Goal: Task Accomplishment & Management: Use online tool/utility

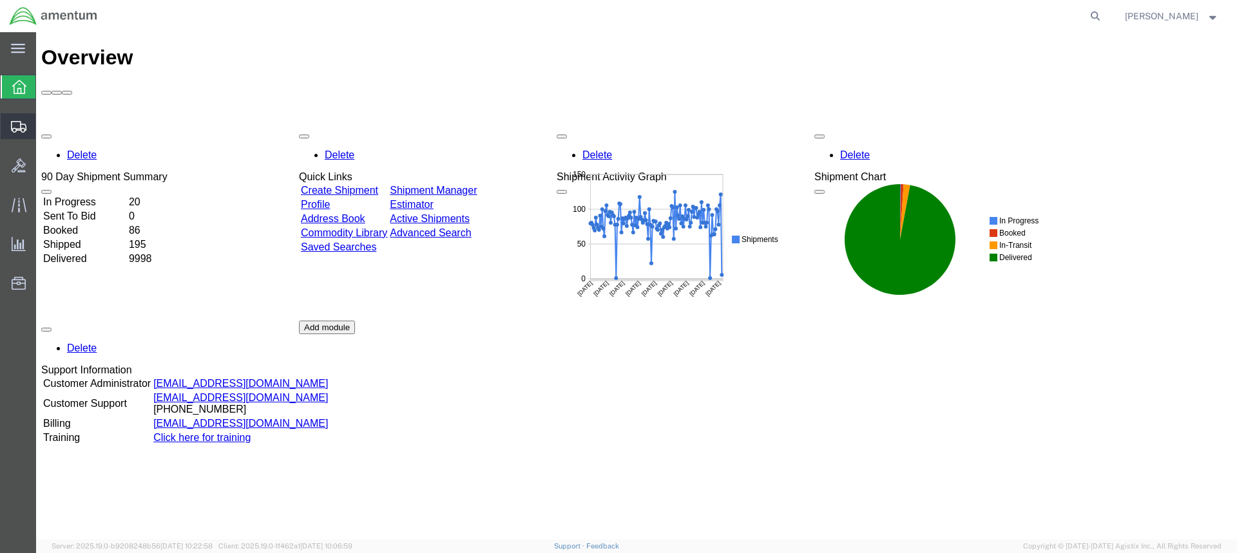
click at [0, 0] on span "Create from Template" at bounding box center [0, 0] width 0 height 0
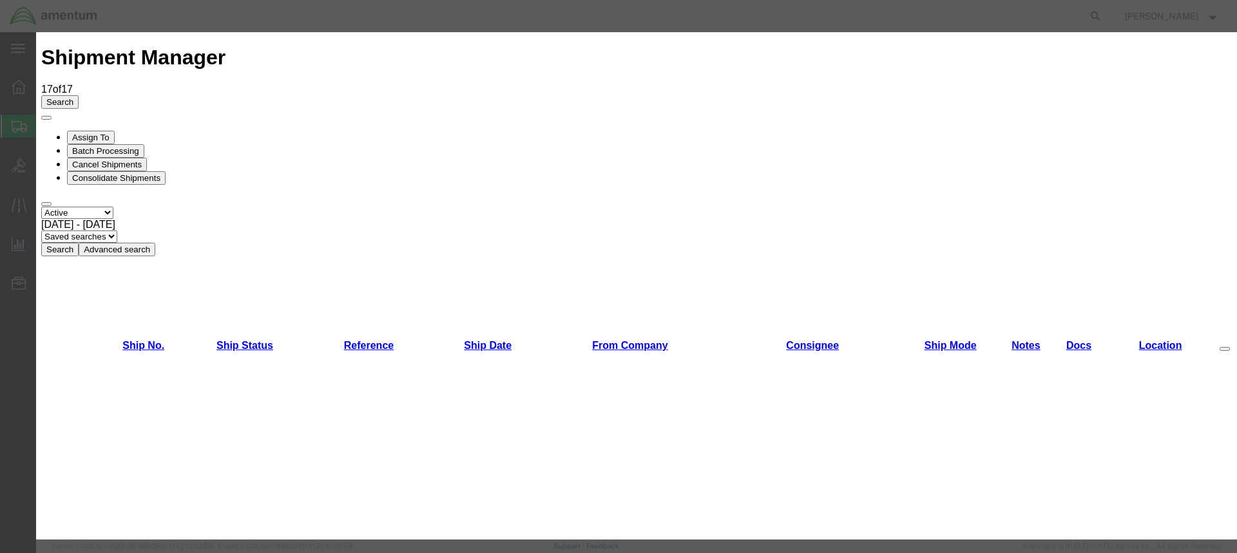
scroll to position [64, 0]
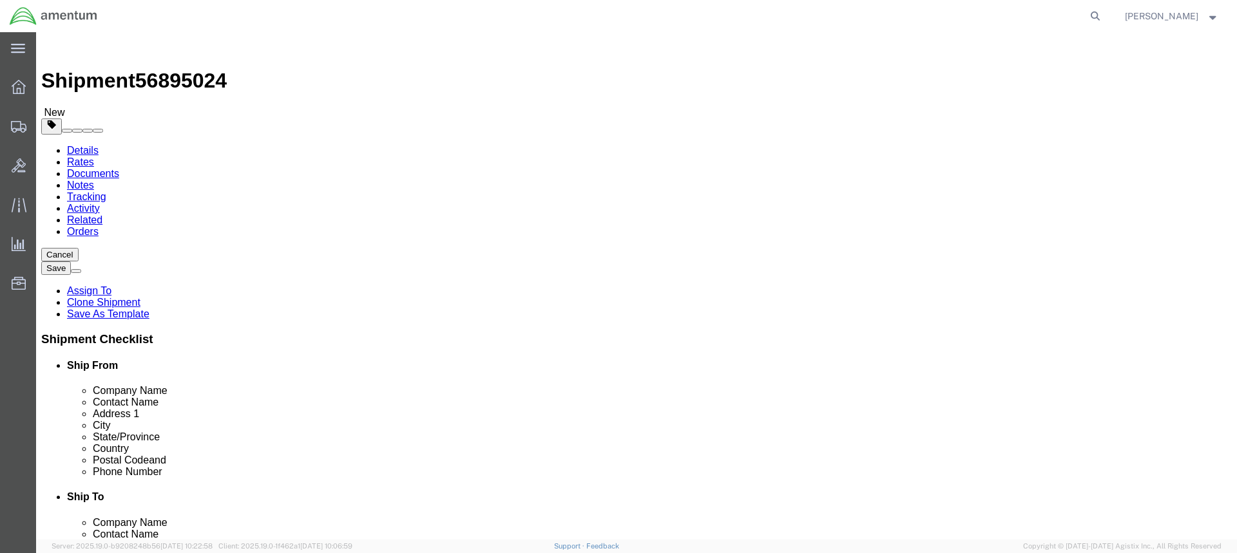
select select "49949"
select select "49933"
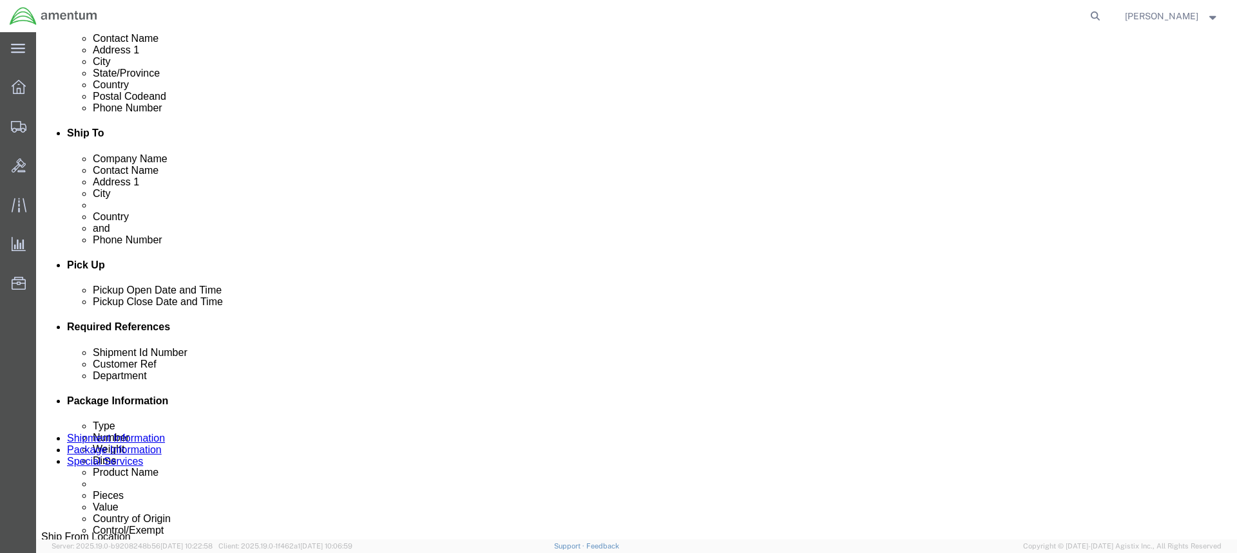
scroll to position [387, 0]
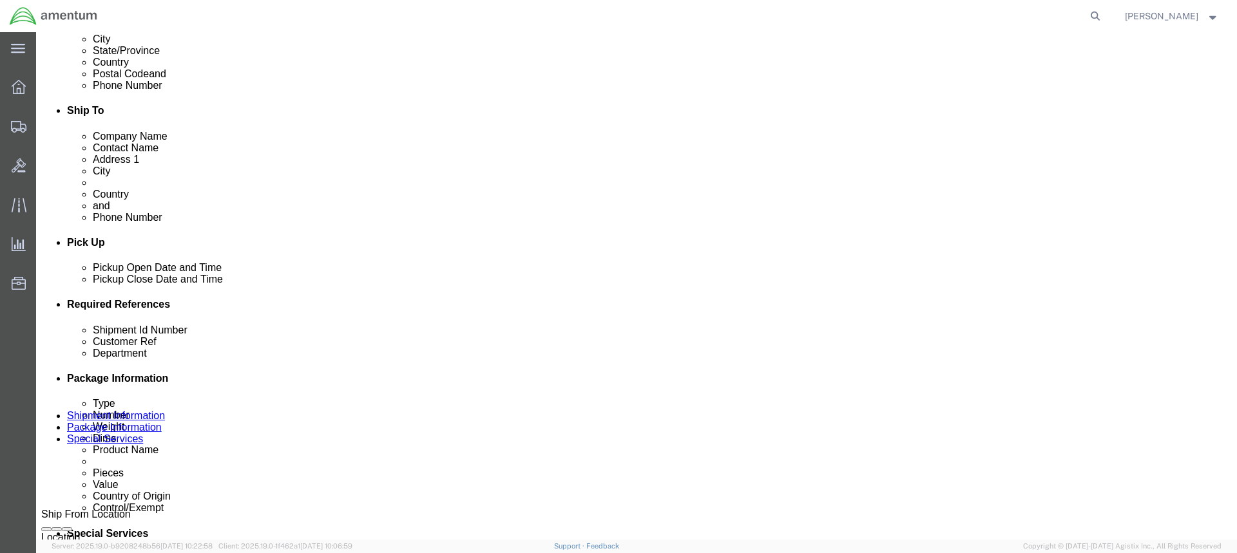
click div "[DATE] 11:22 AM"
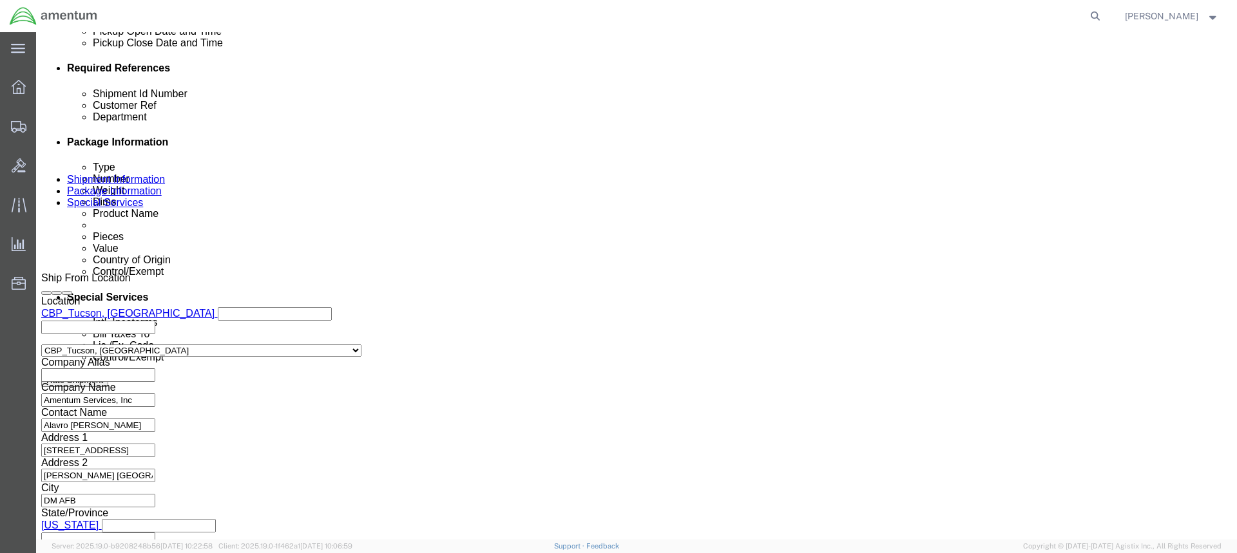
type input "12:22 AM"
click button "Apply"
click input "text"
paste input "SS4020-17E"
type input "SS4020-17E"
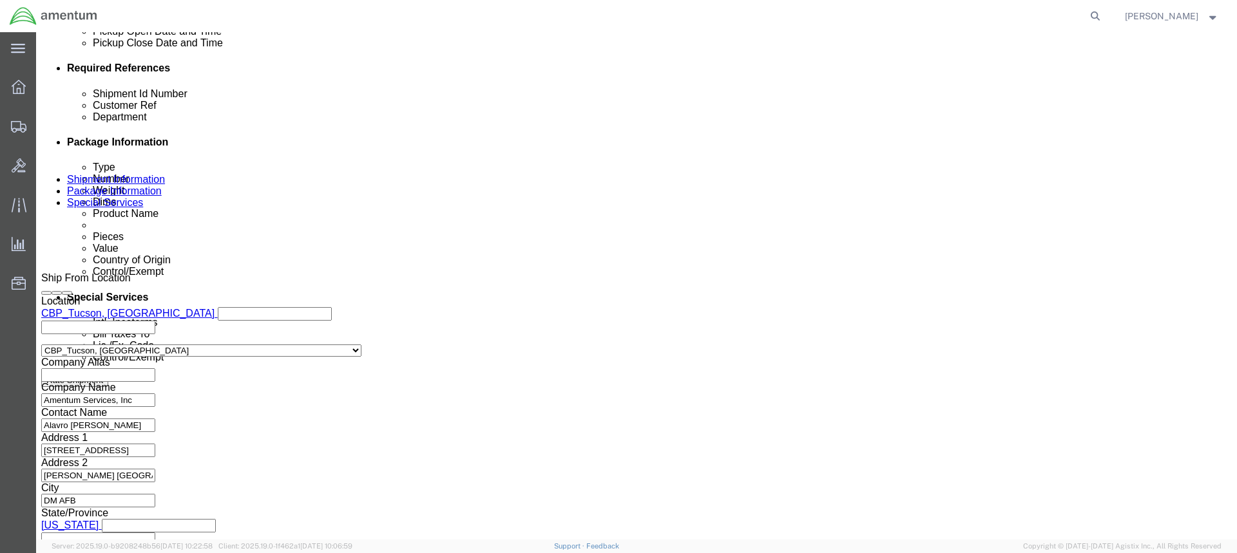
click input "text"
paste input "SS4020-17E"
type input "GASKET SS4020-17E"
drag, startPoint x: 899, startPoint y: 457, endPoint x: 864, endPoint y: 436, distance: 41.0
click button "Continue"
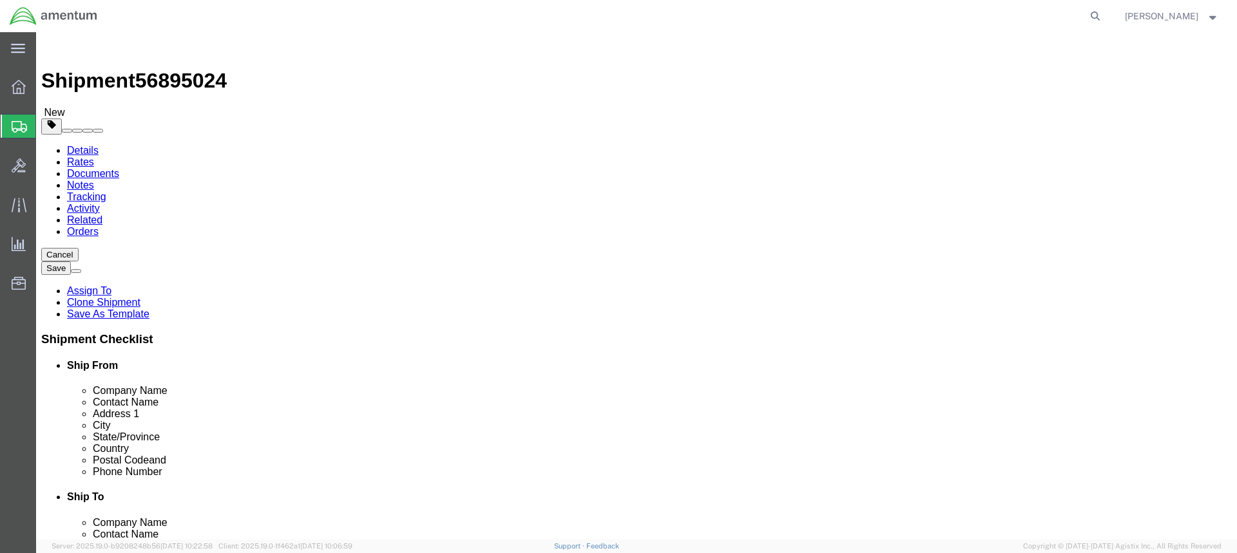
click input "text"
type input "8"
type input "2"
type input "11"
click input "0.00"
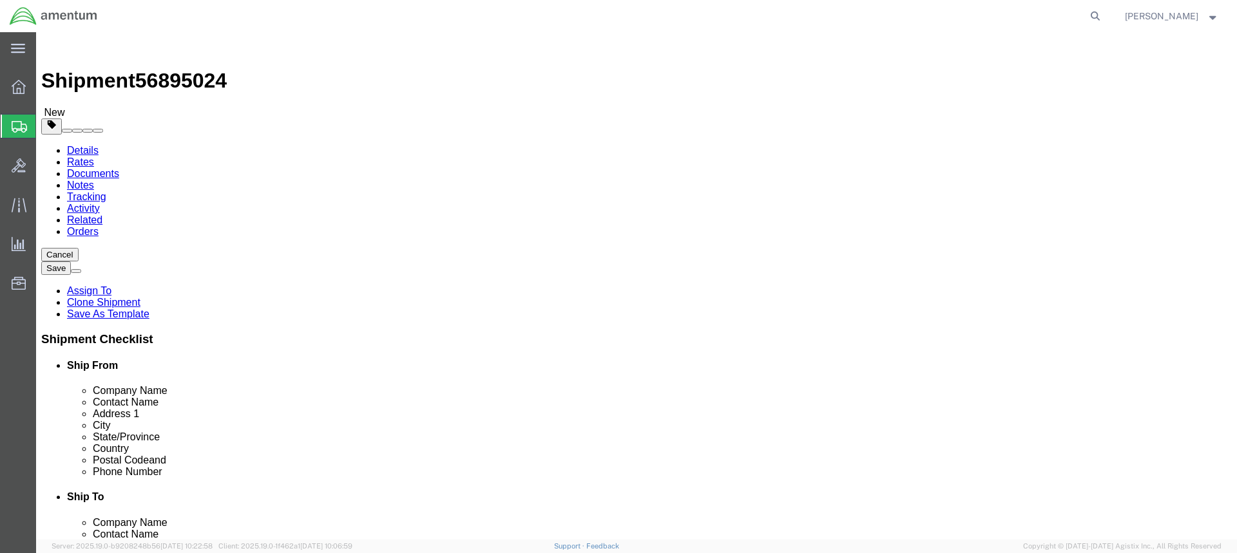
type input "0"
type input "1.00"
click dd "0.00 Each"
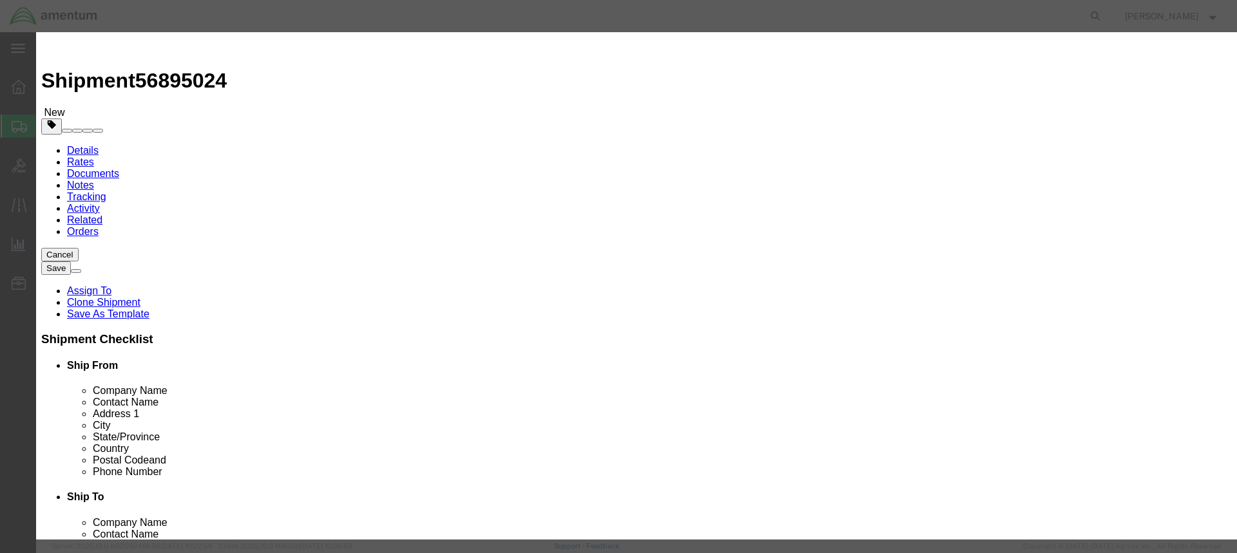
click input "text"
click input "GASKRT"
type input "GASKET"
click h3 "Edit content"
click input "0.00"
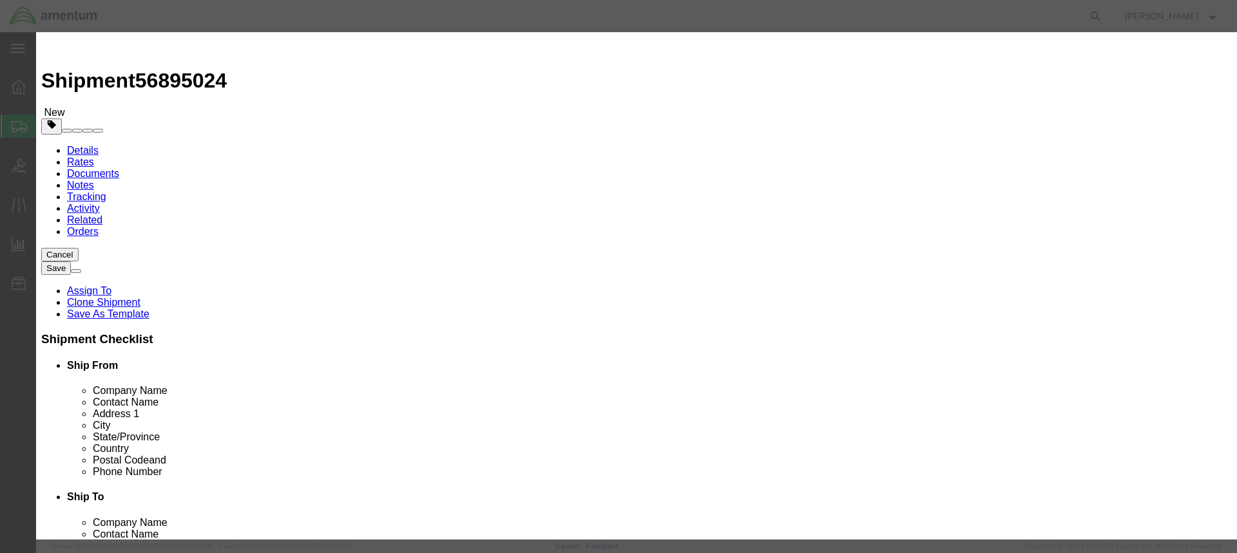
type input "0"
type input "2.0"
click input "text"
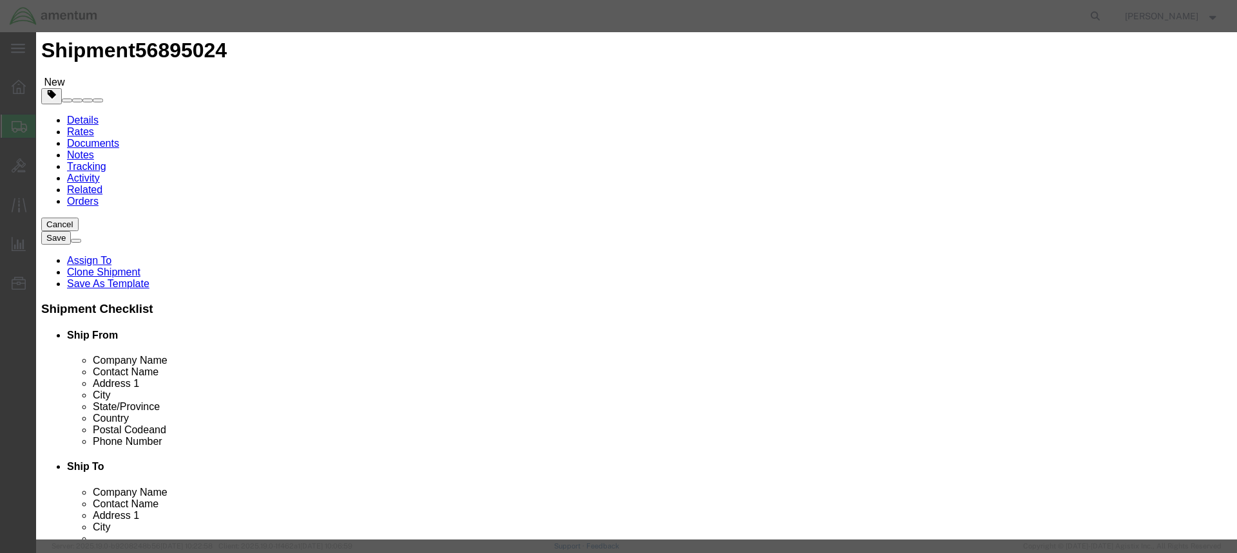
scroll to position [46, 0]
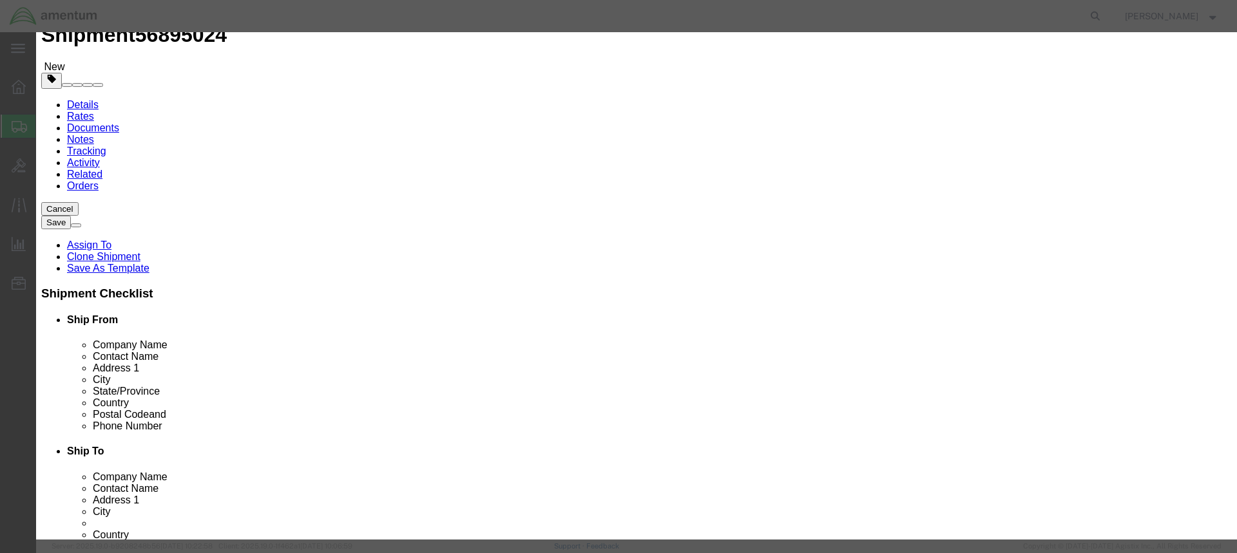
type input "20.00"
click button "Save & Close"
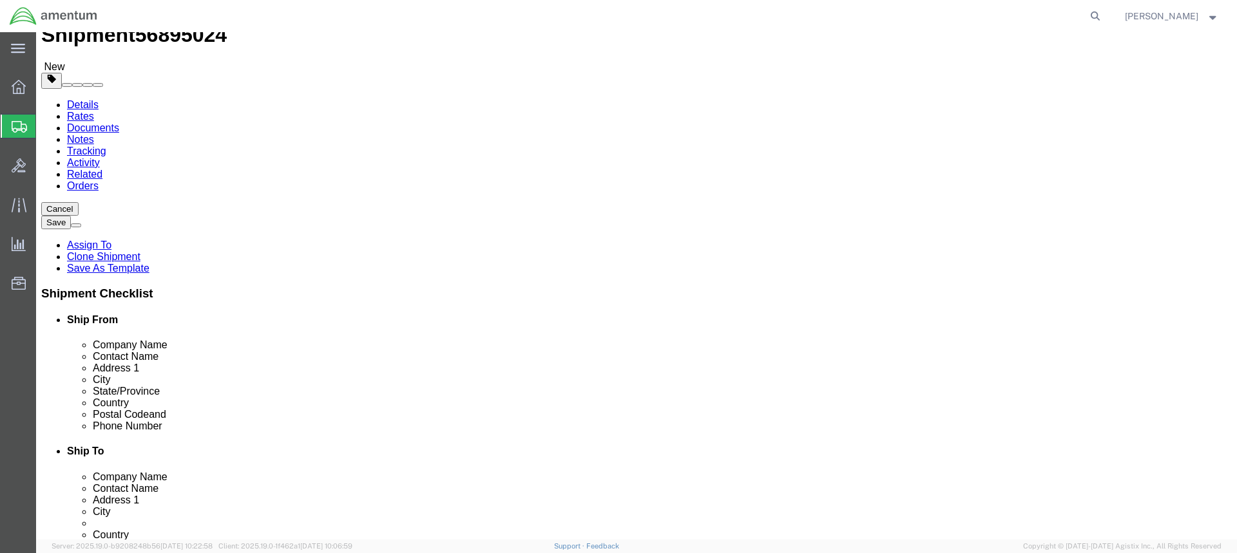
click button "Continue"
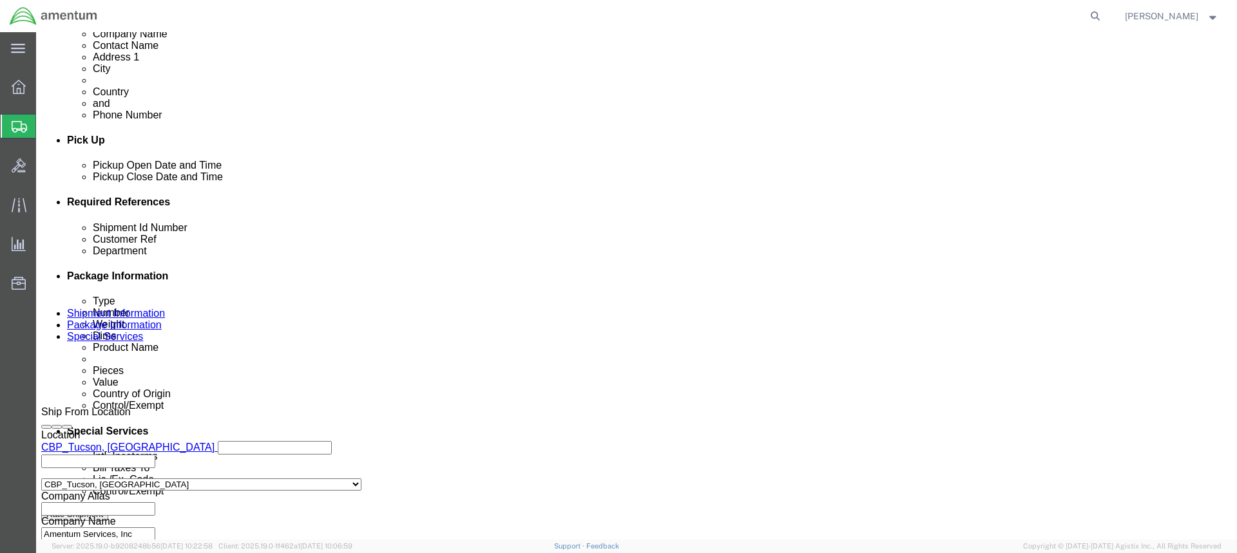
scroll to position [515, 0]
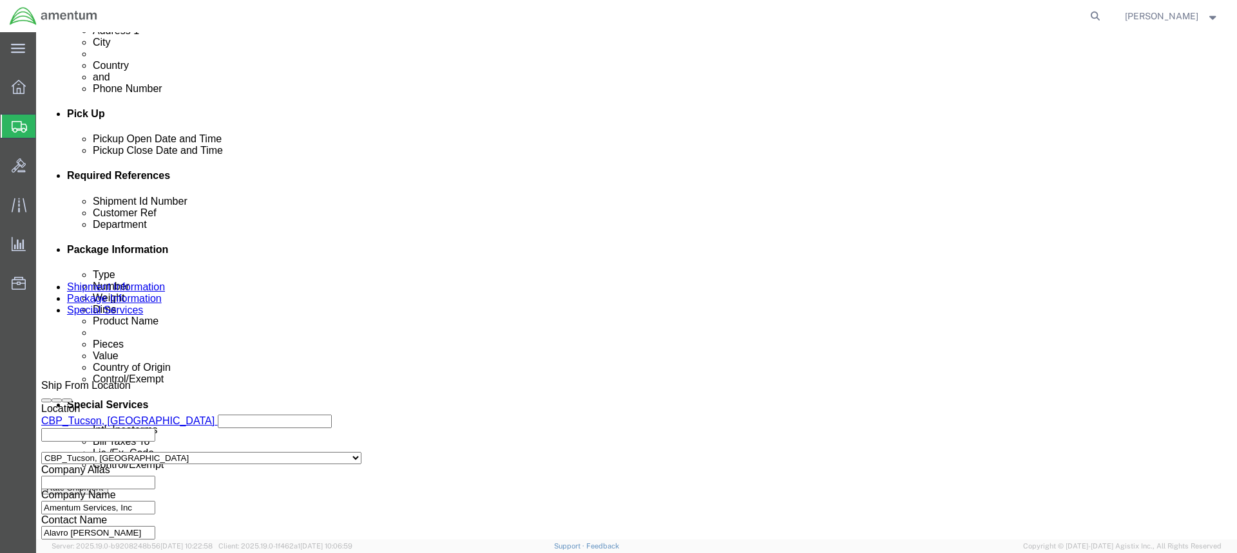
click select "Select Carriage Insurance Paid Carriage Paid To Cost and Freight Cost Insurance…"
select select "DDP"
click select "Select Carriage Insurance Paid Carriage Paid To Cost and Freight Cost Insurance…"
select select "SHIP"
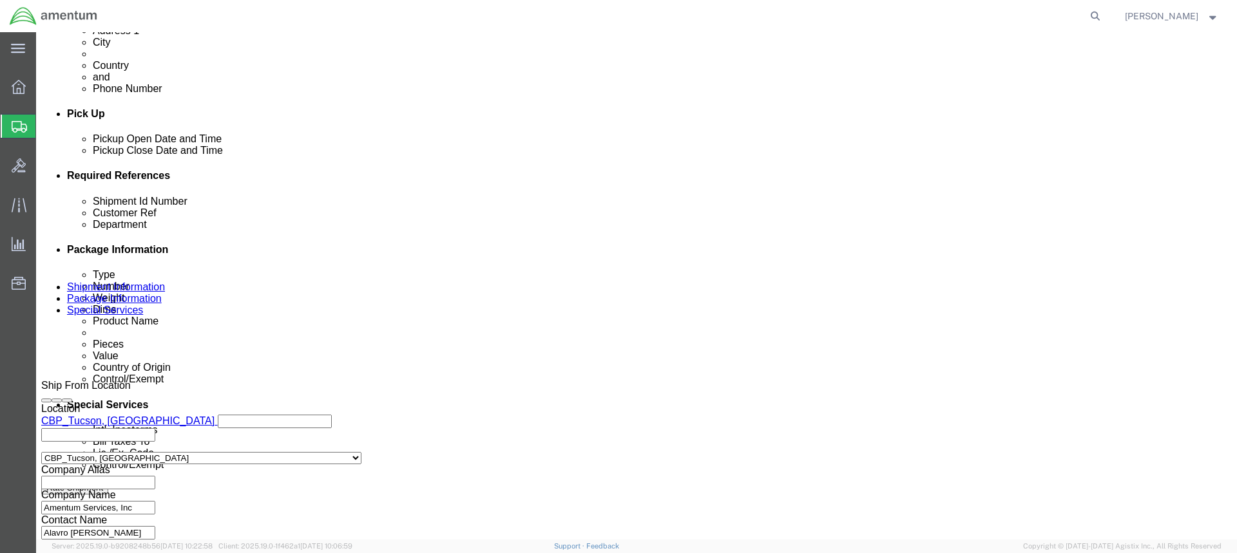
click select "Select Recipient Account Sender/Shipper Third Party Account"
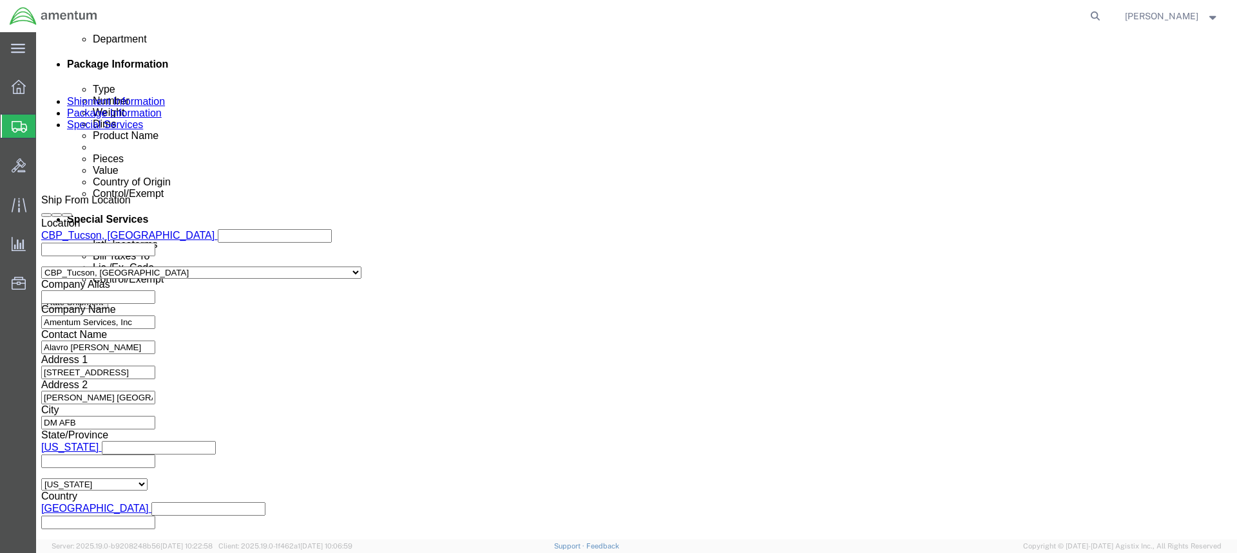
scroll to position [709, 0]
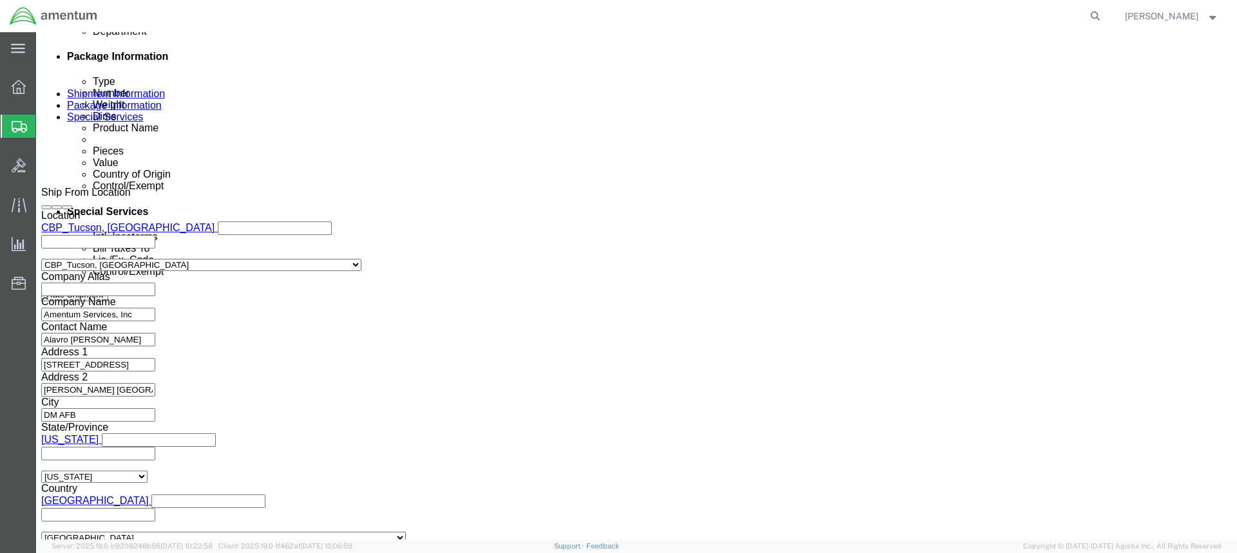
click button "Rate Shipment"
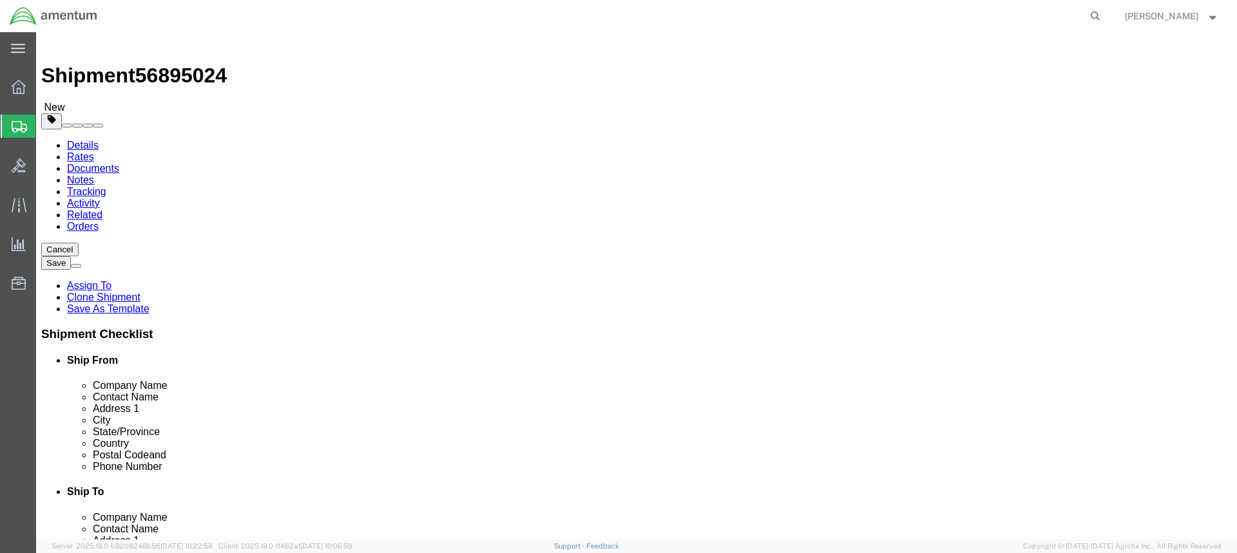
scroll to position [0, 0]
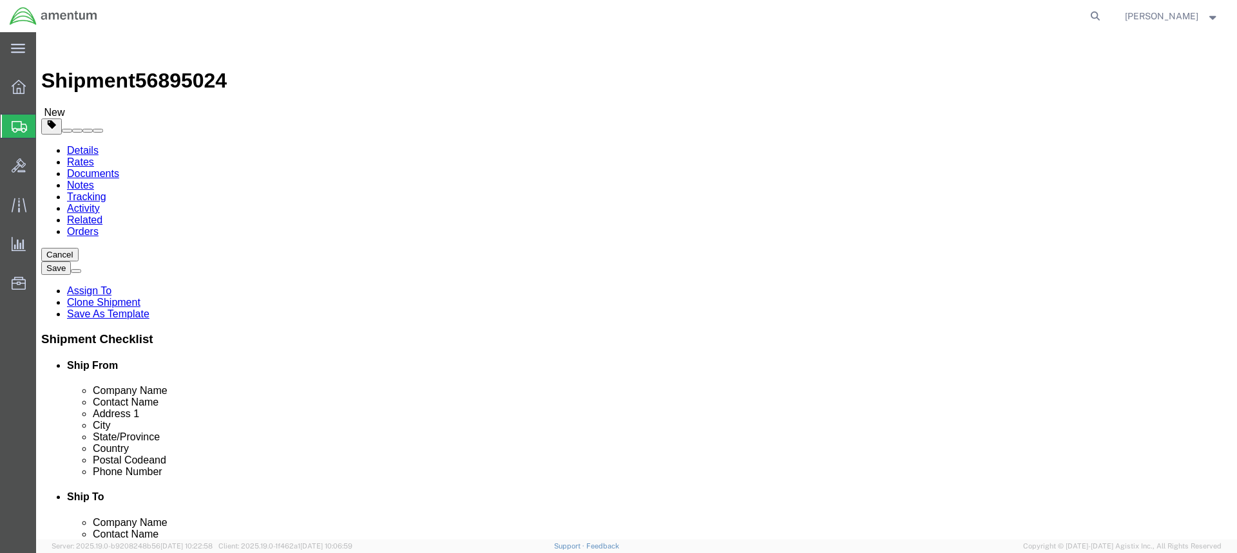
click icon
click p "GASKET"
click div "Save in commodity library Clone this content Delete this content GASKET"
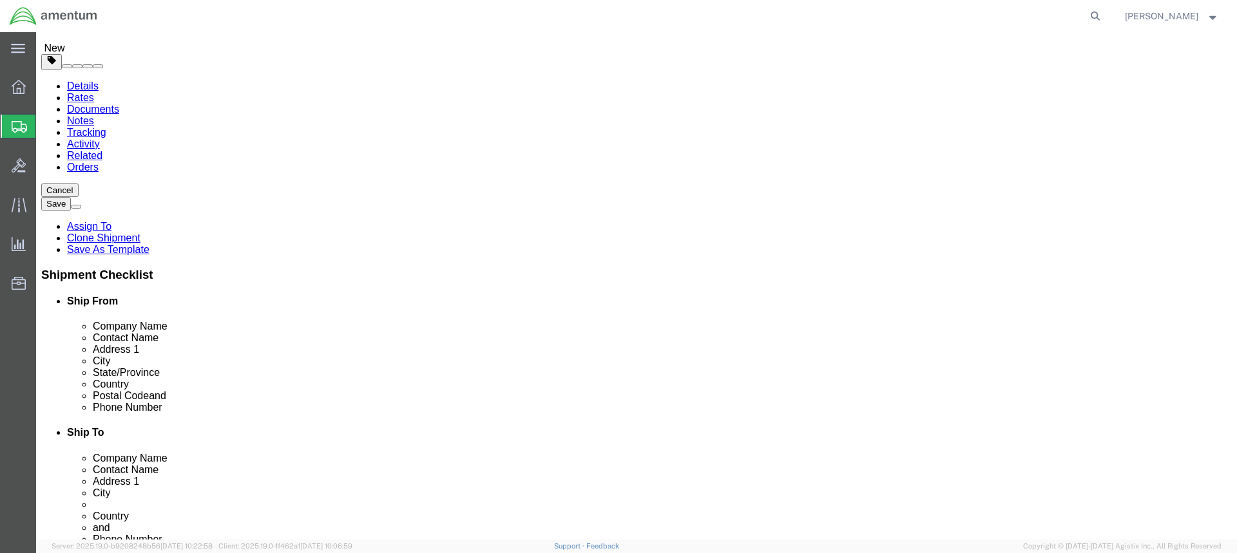
scroll to position [122, 0]
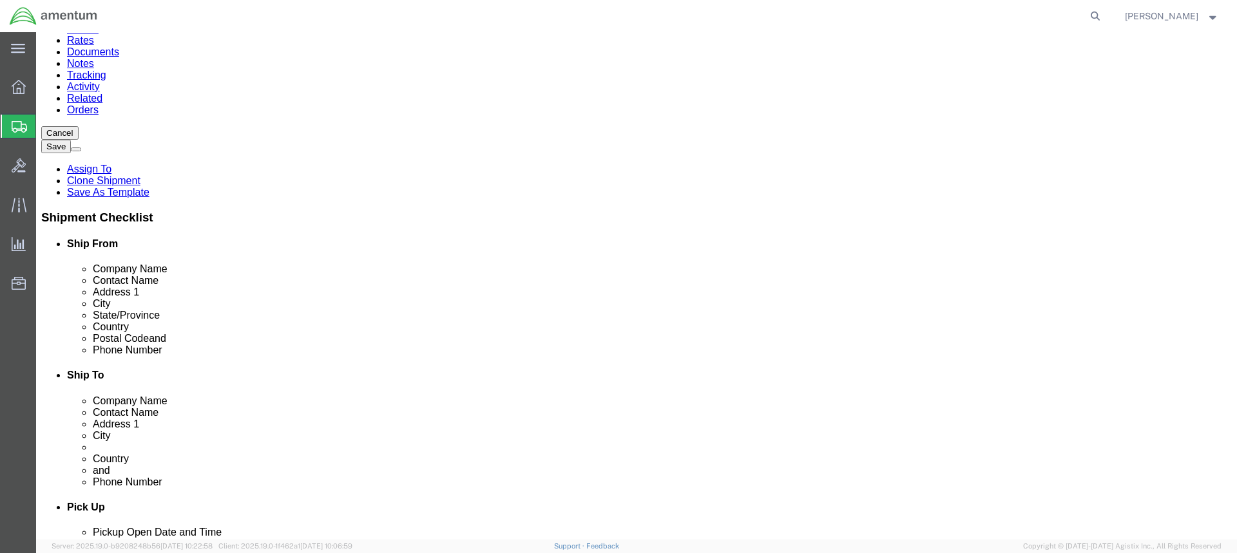
click div "Pieces: 2.00 Each Total value: 20.00 USD"
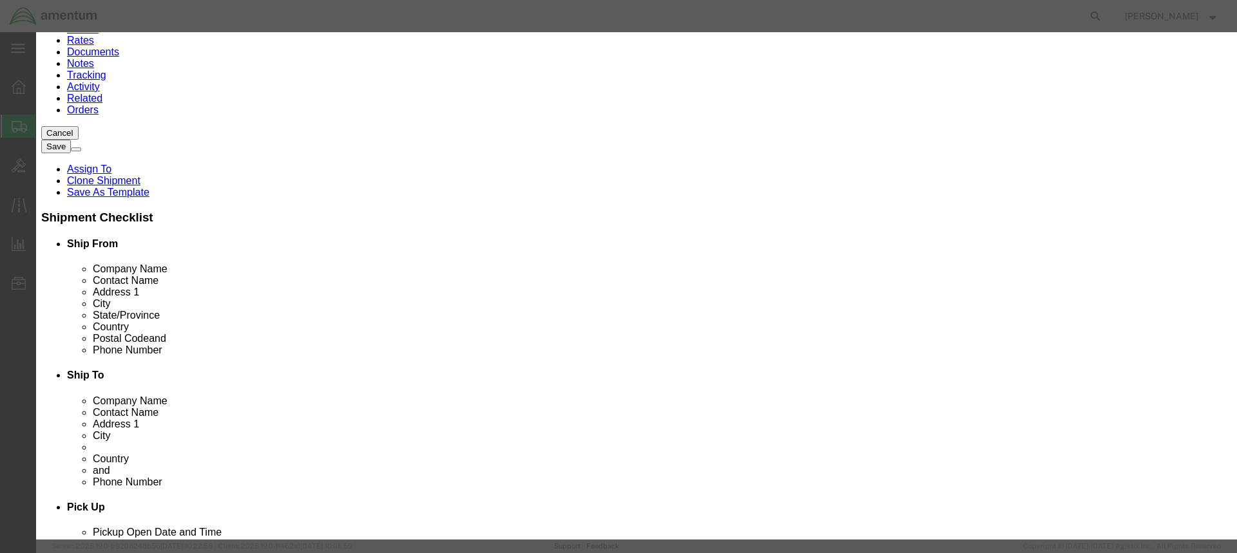
scroll to position [280, 0]
click button "Save & Close"
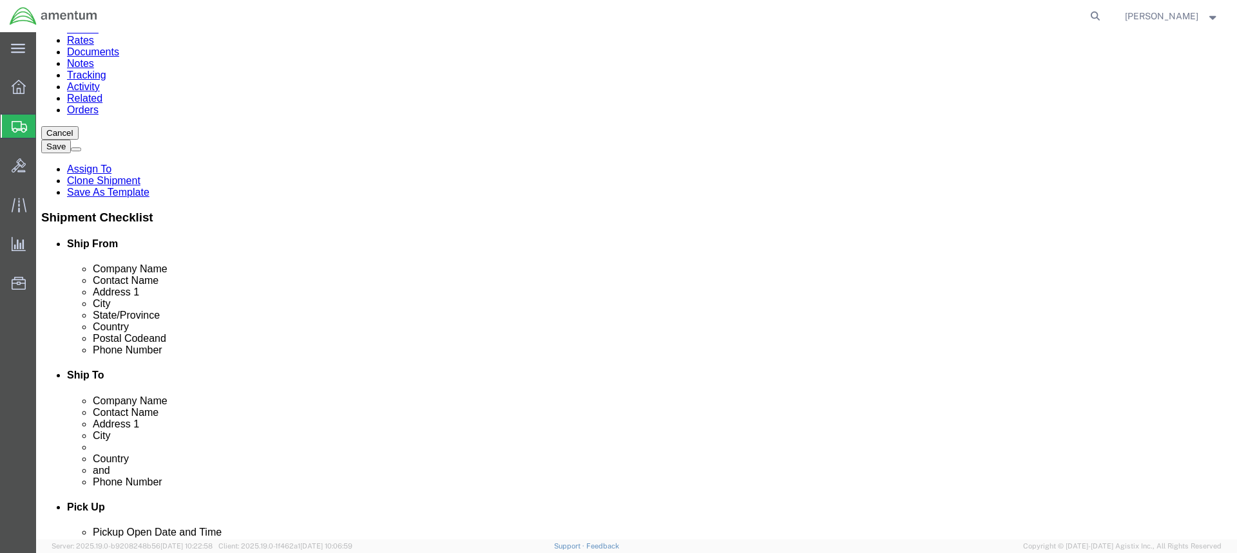
click p "GASKET"
click div "Pieces: 2.00 Each Total value: 20.00 USD"
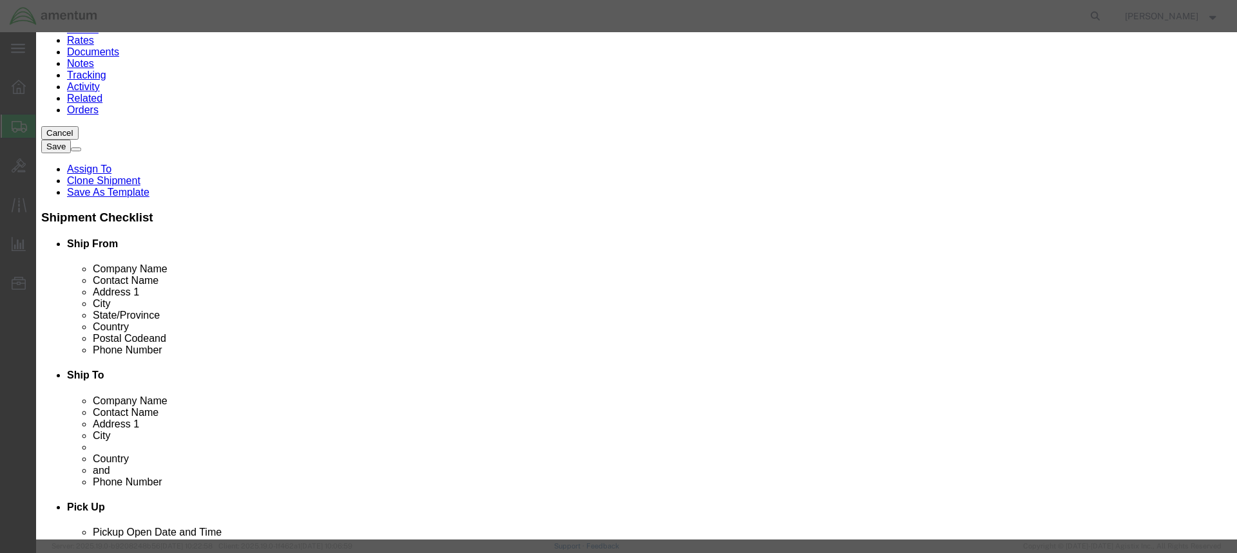
click select "Select [GEOGRAPHIC_DATA] [GEOGRAPHIC_DATA] [GEOGRAPHIC_DATA] [GEOGRAPHIC_DATA] …"
select select "US"
click select "Select [GEOGRAPHIC_DATA] [GEOGRAPHIC_DATA] [GEOGRAPHIC_DATA] [GEOGRAPHIC_DATA] …"
click button "Save & Close"
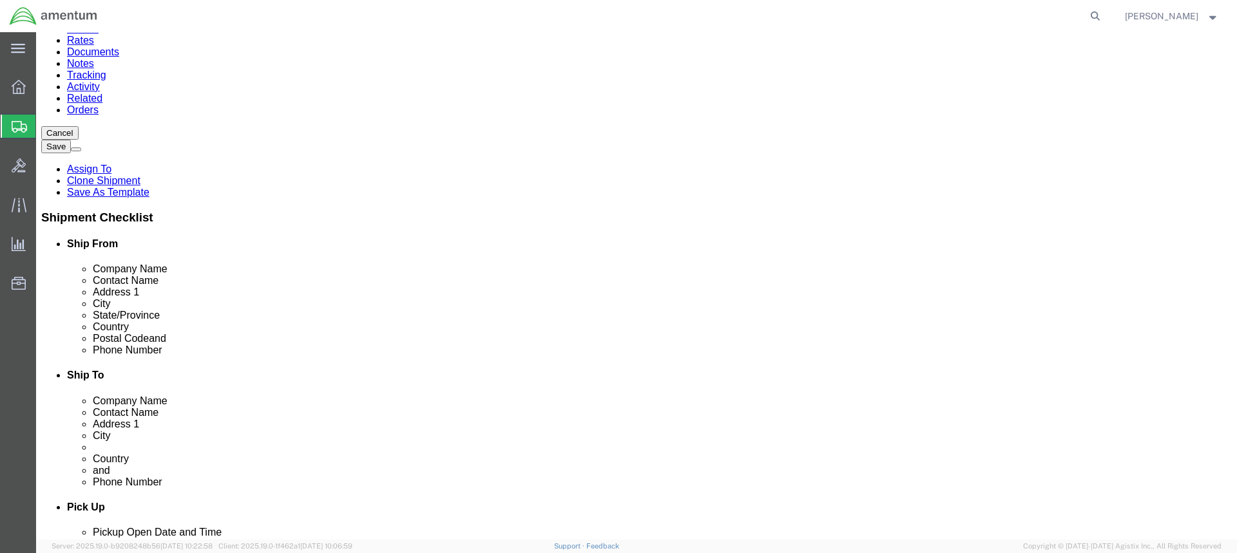
click icon
click link "Shipment Information"
click icon
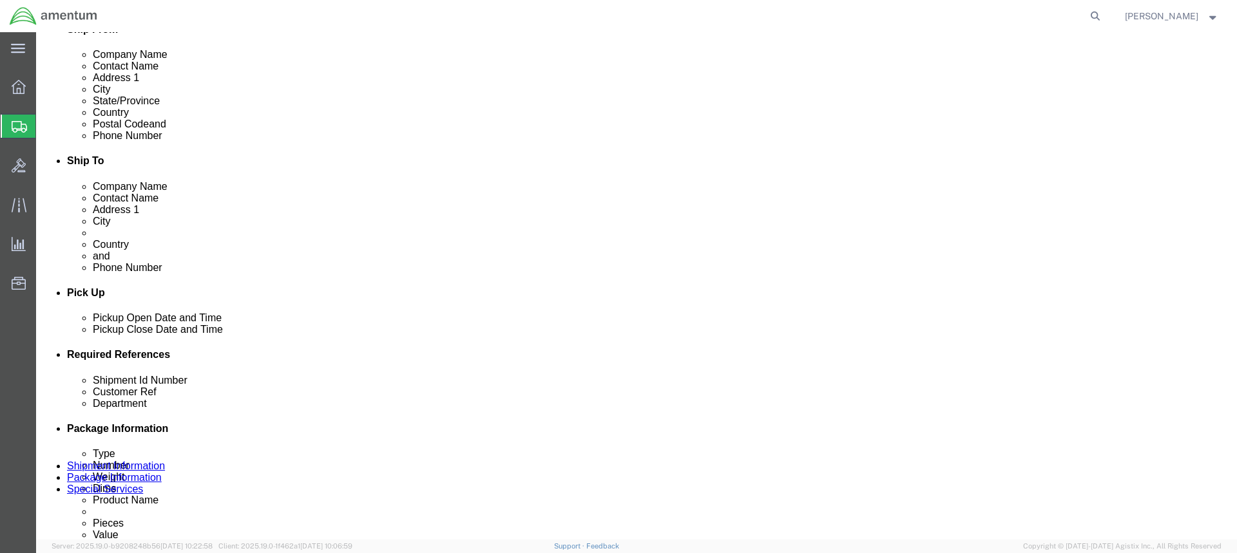
scroll to position [379, 0]
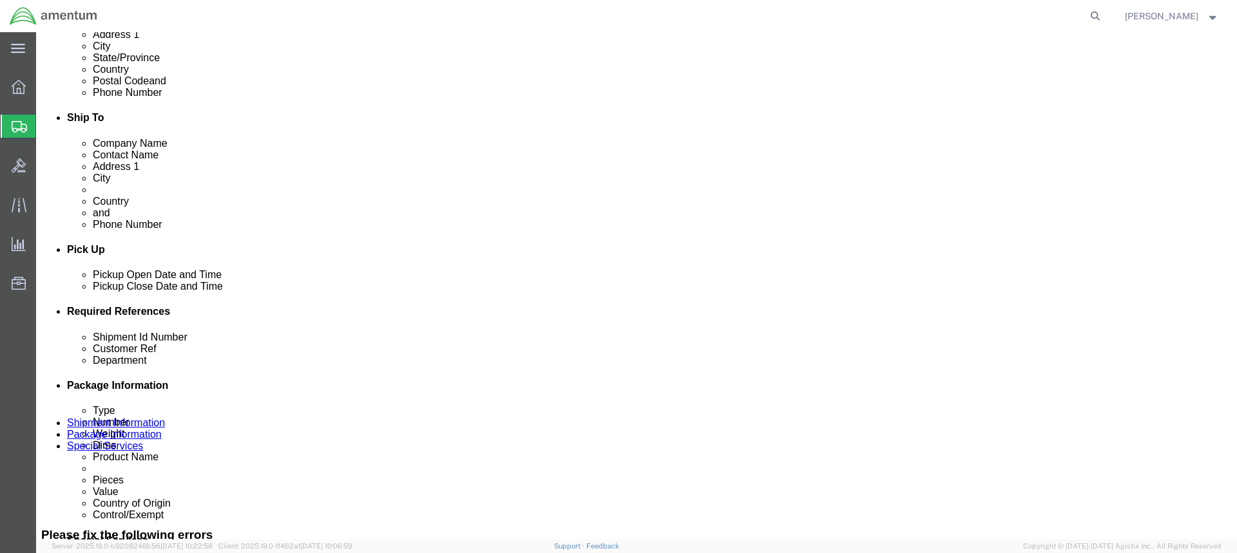
click button "Rate Shipment"
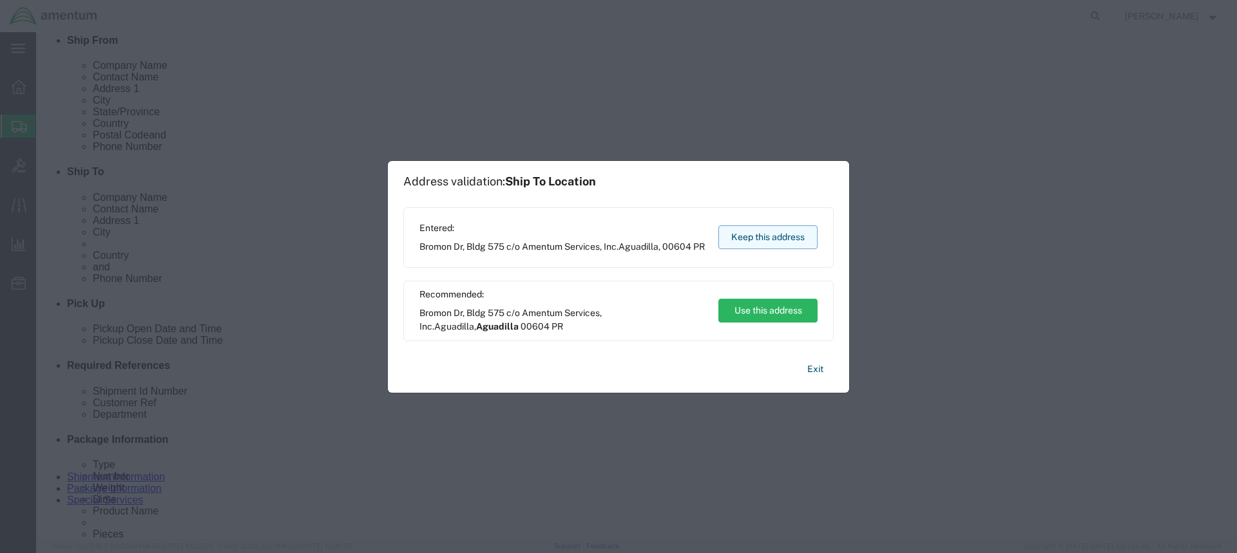
click at [760, 235] on button "Keep this address" at bounding box center [767, 237] width 99 height 24
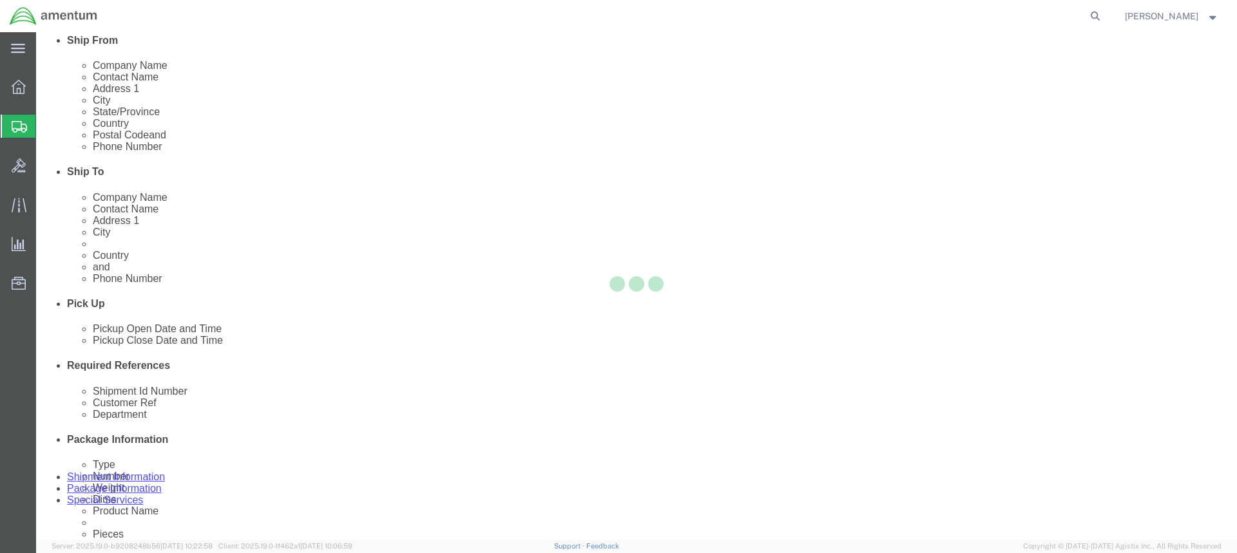
scroll to position [0, 0]
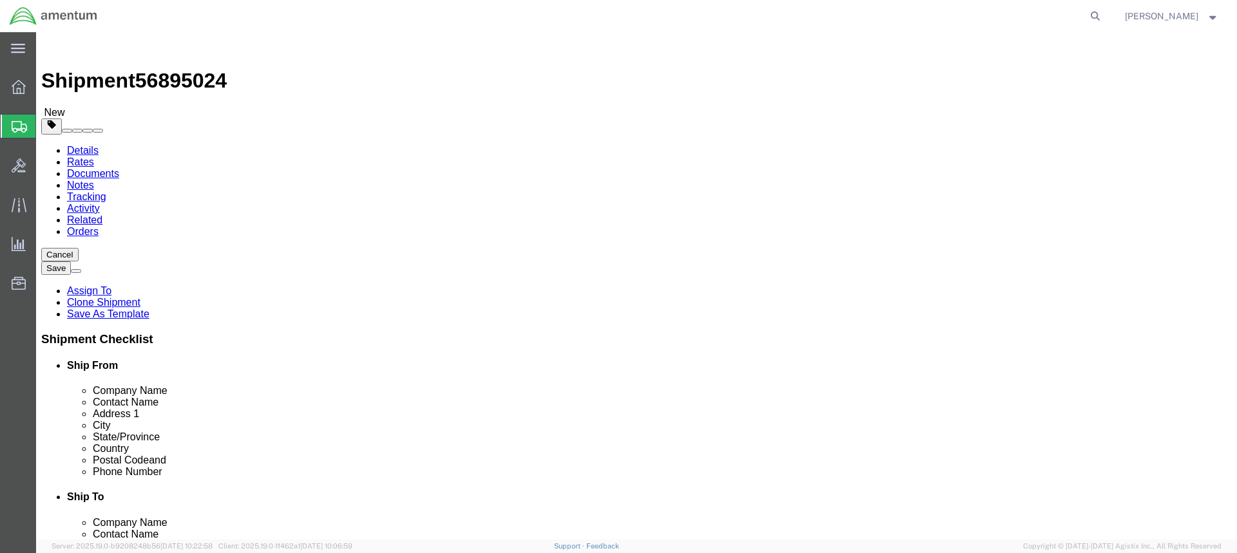
click at [80, 145] on link "Details" at bounding box center [83, 150] width 32 height 11
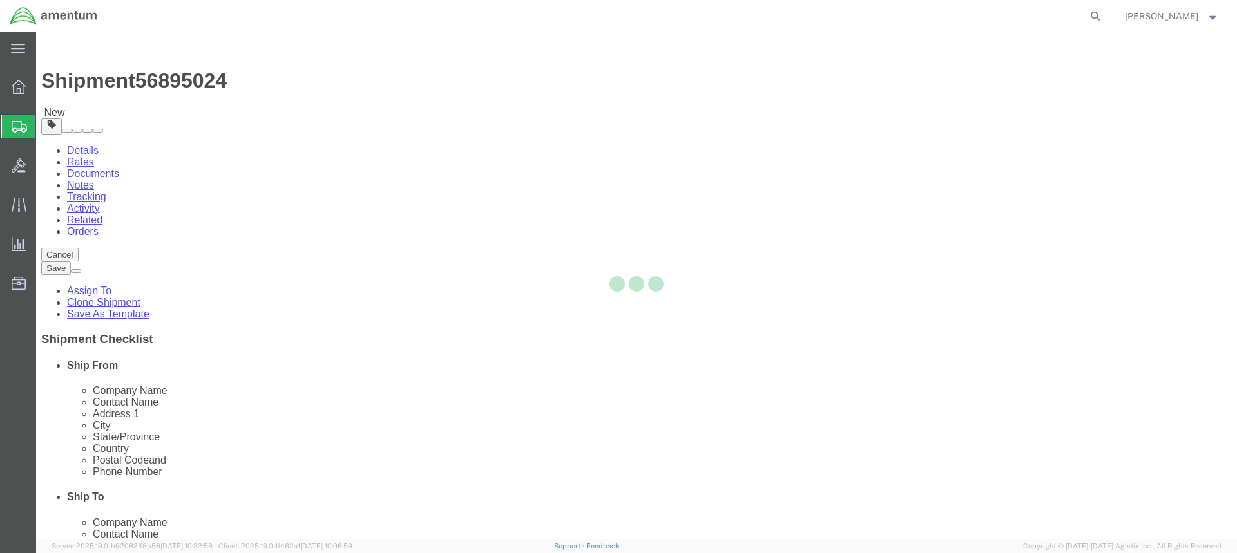
select select "49949"
select select "49933"
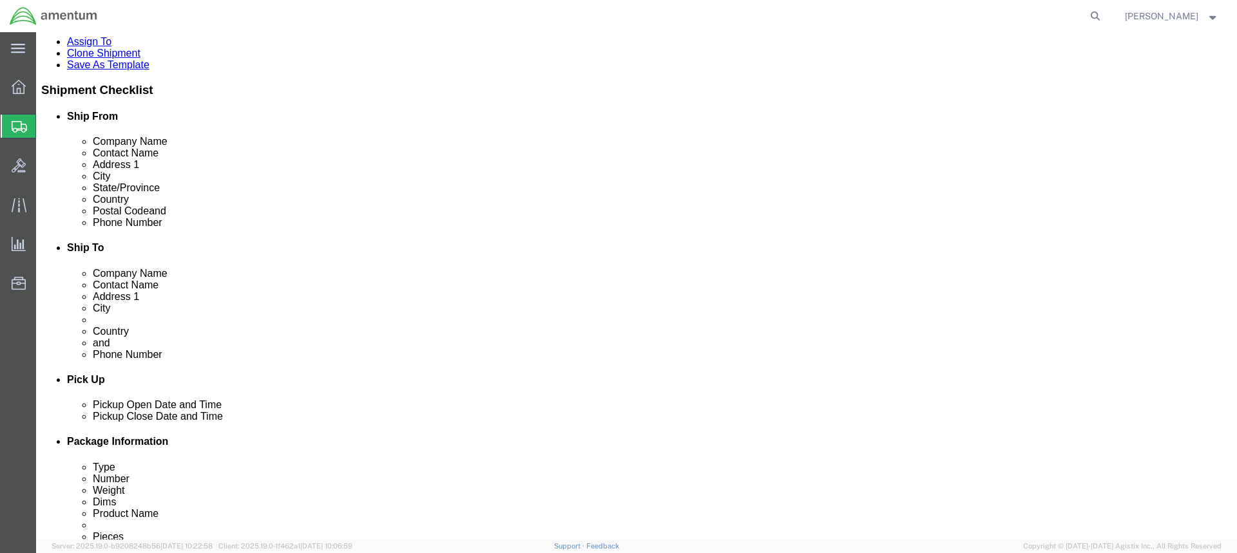
scroll to position [258, 0]
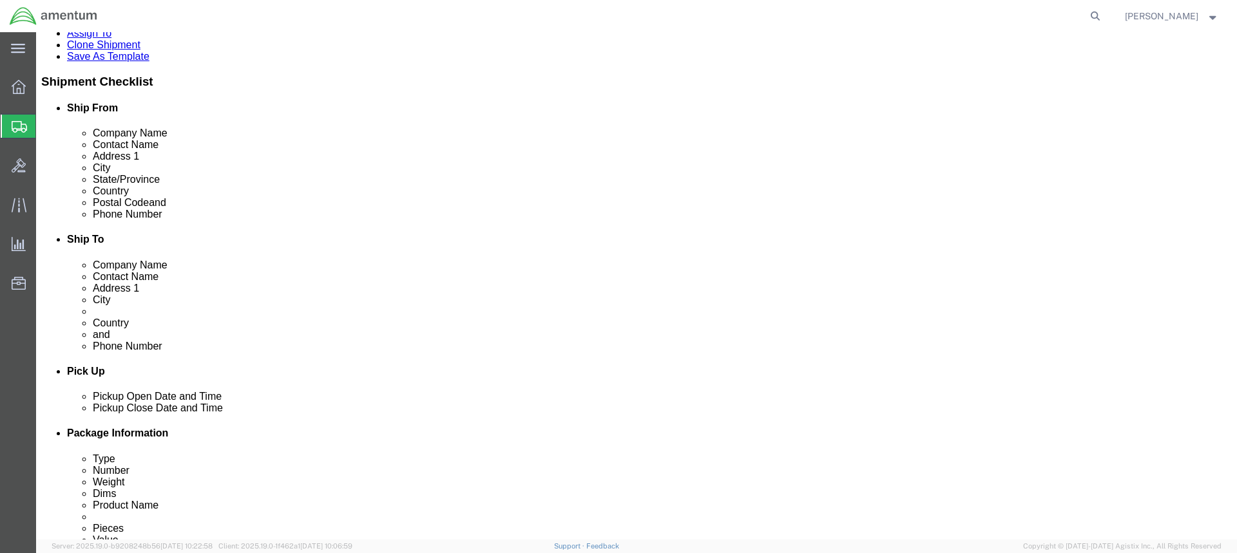
click icon
click div
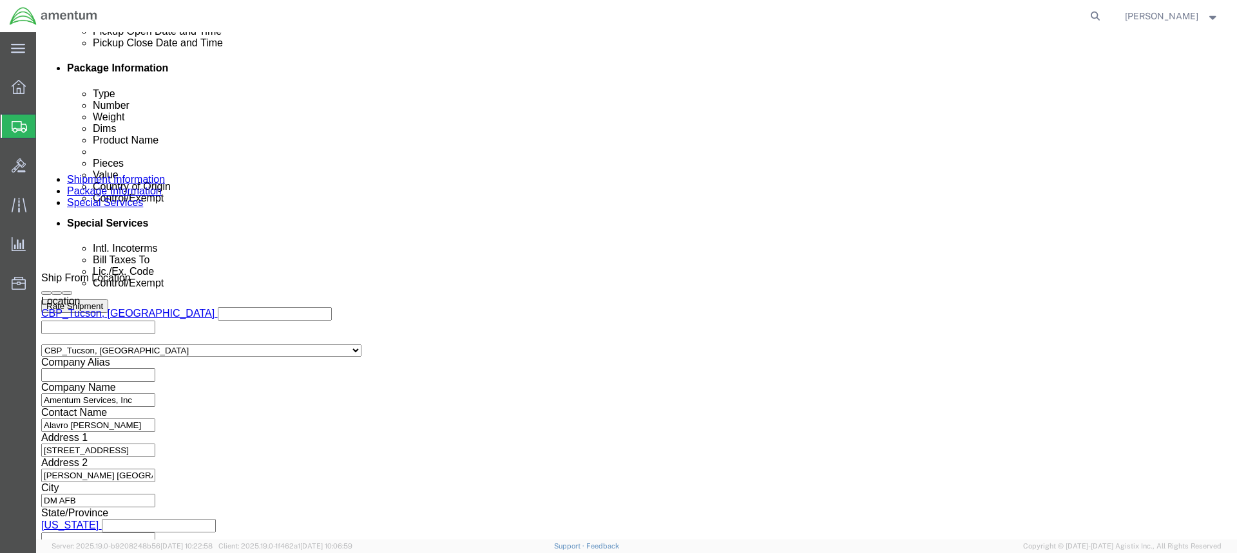
click button "Apply"
click button "Continue"
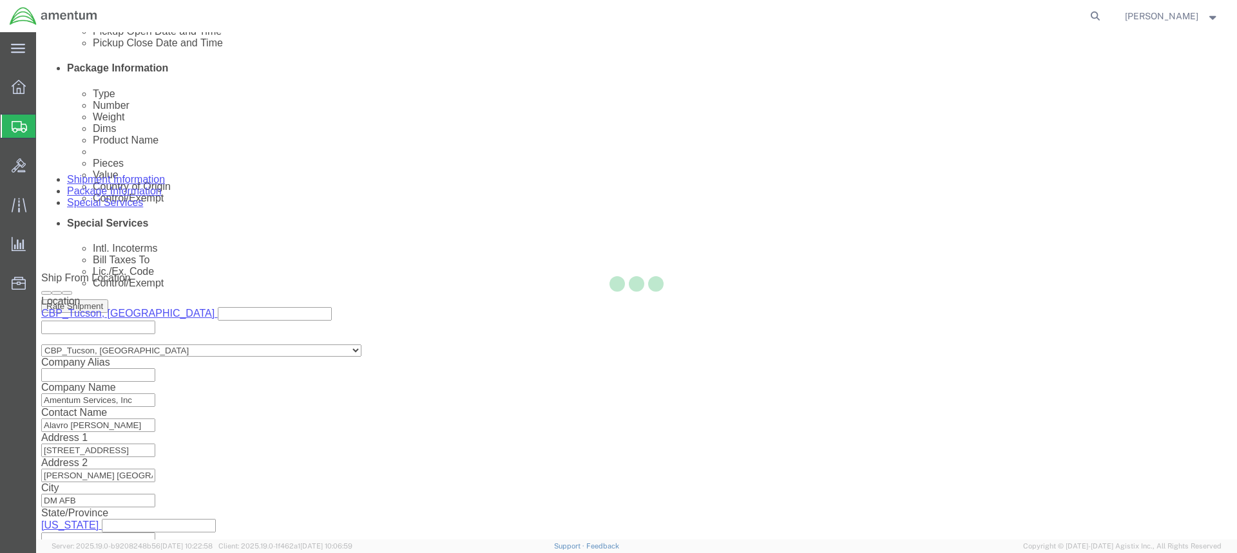
scroll to position [0, 0]
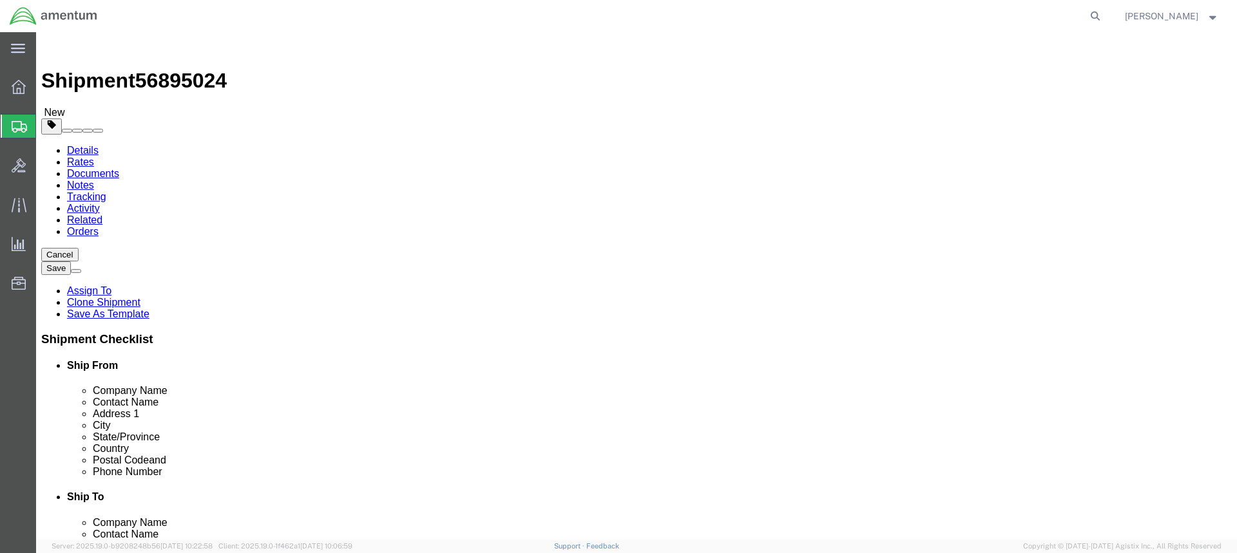
click button "Rate Shipment"
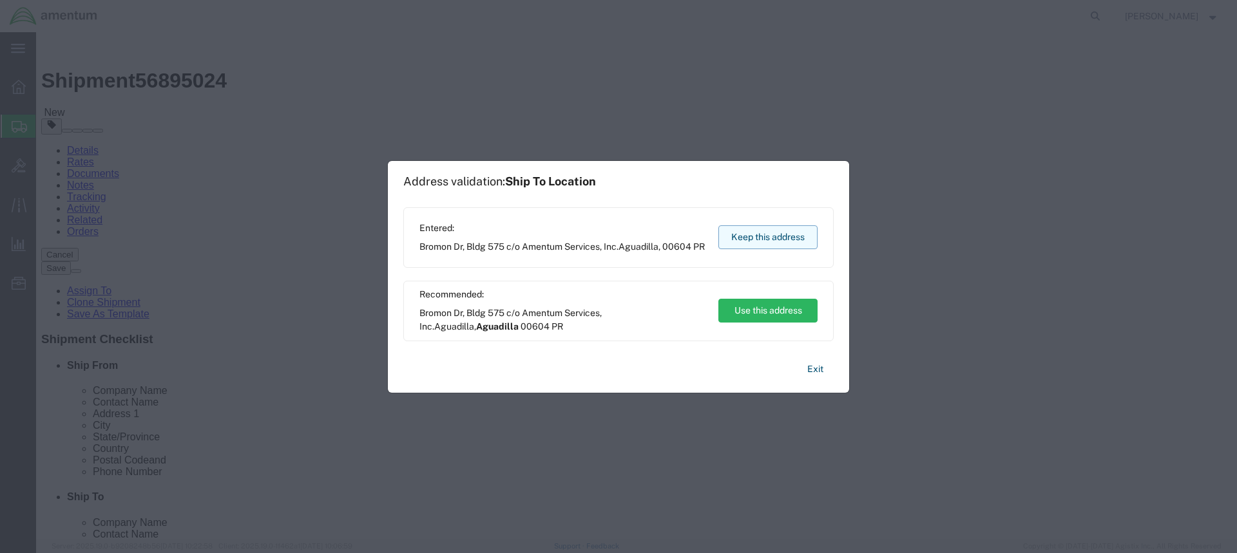
click at [773, 236] on button "Keep this address" at bounding box center [767, 237] width 99 height 24
